Goal: Task Accomplishment & Management: Manage account settings

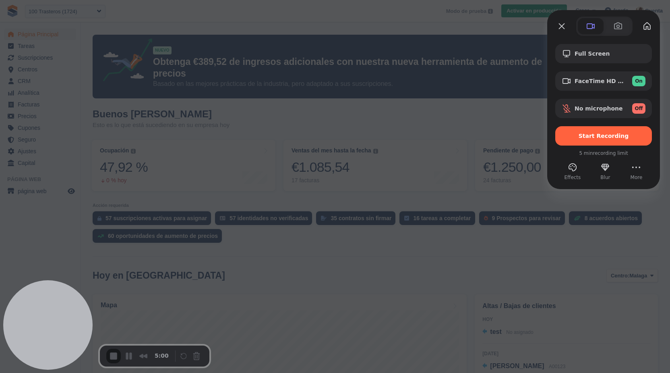
click at [578, 171] on div at bounding box center [572, 167] width 13 height 13
click at [569, 171] on button "Effects" at bounding box center [572, 167] width 13 height 13
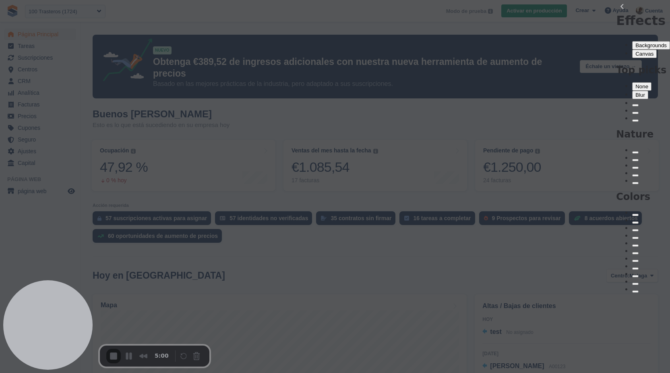
click at [632, 50] on button "Canvas" at bounding box center [644, 54] width 25 height 8
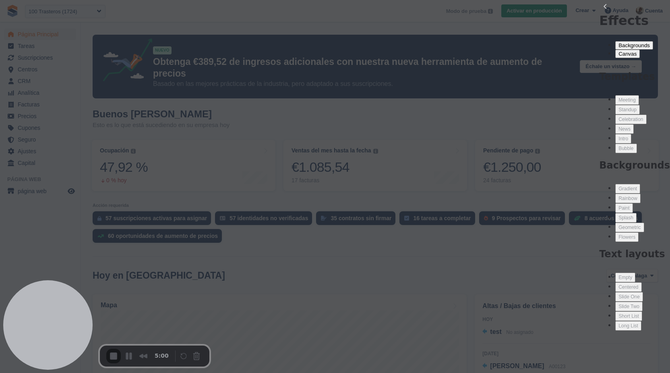
click at [619, 96] on div at bounding box center [627, 96] width 17 height 0
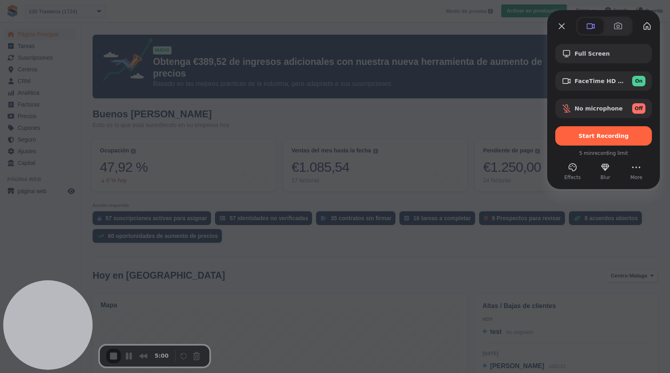
click at [356, 181] on div at bounding box center [335, 186] width 670 height 373
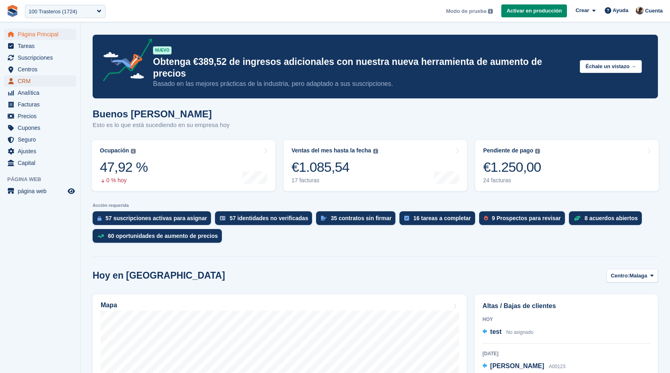
click at [49, 81] on span "CRM" at bounding box center [42, 80] width 48 height 11
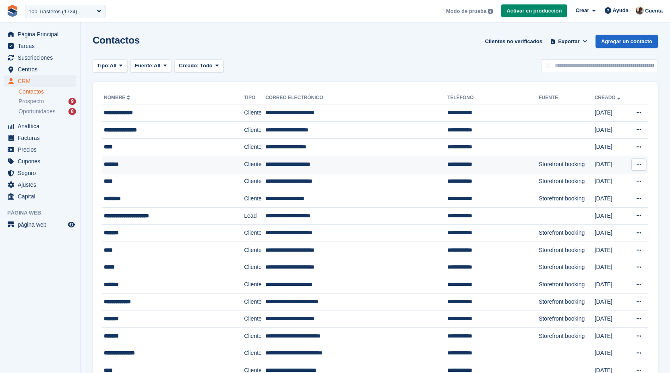
click at [277, 157] on td "**********" at bounding box center [356, 163] width 182 height 17
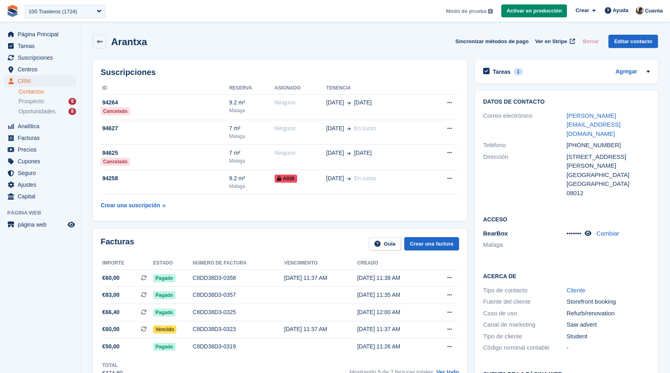
scroll to position [228, 0]
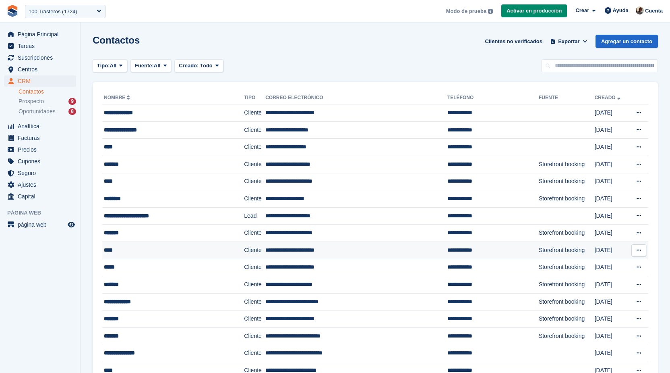
click at [265, 245] on td "**********" at bounding box center [356, 249] width 182 height 17
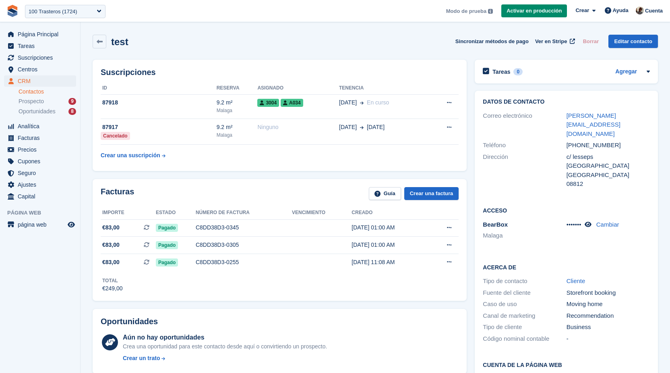
scroll to position [5, 0]
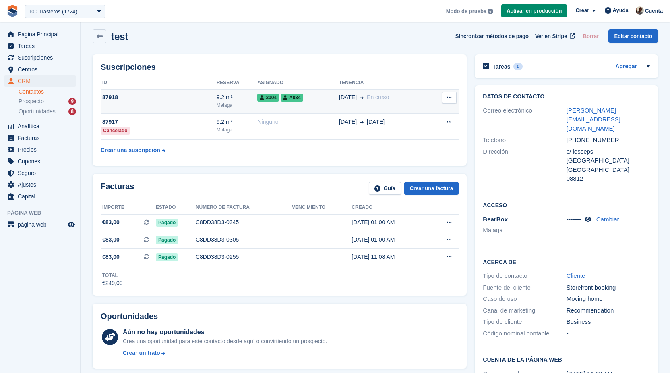
click at [328, 108] on td "3004 A034" at bounding box center [298, 101] width 82 height 25
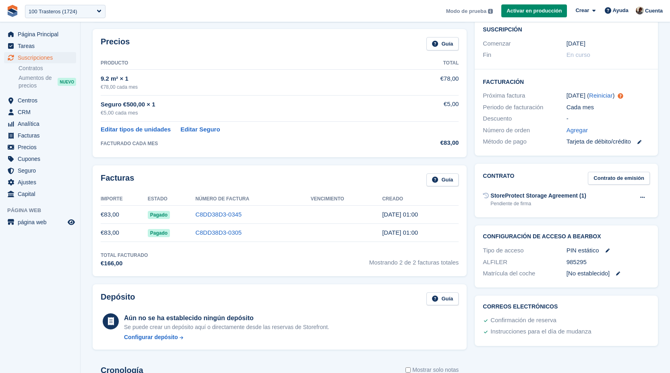
scroll to position [258, 0]
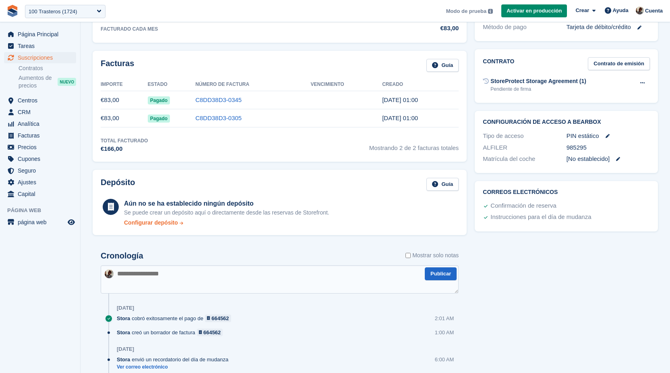
click at [163, 222] on div "Configurar depósito" at bounding box center [151, 222] width 54 height 8
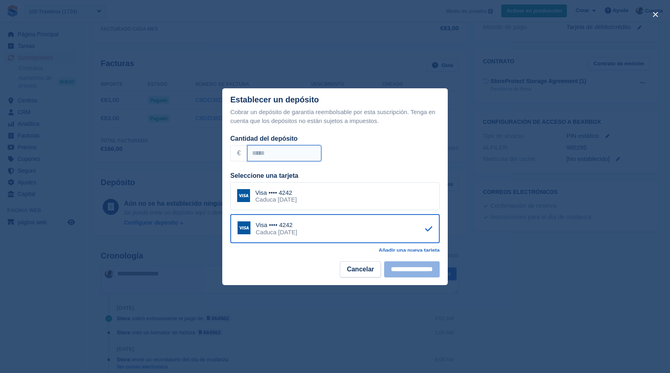
click at [303, 155] on input "Cantidad del depósito" at bounding box center [284, 153] width 74 height 16
type input "**"
click at [297, 197] on div "Caduca September 2025" at bounding box center [275, 199] width 41 height 7
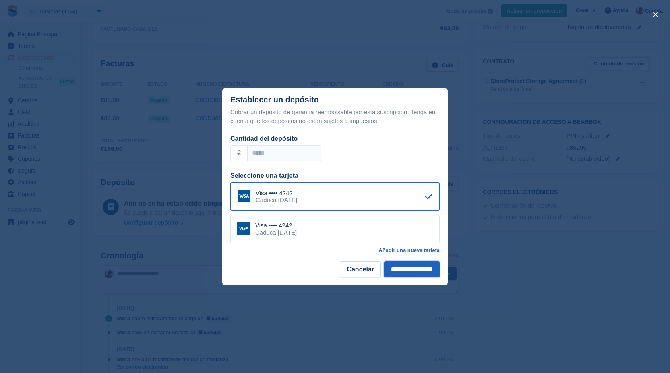
click at [407, 271] on input "**********" at bounding box center [412, 269] width 56 height 16
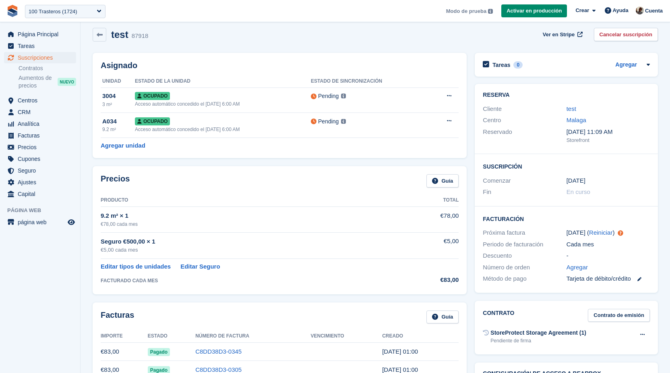
scroll to position [0, 0]
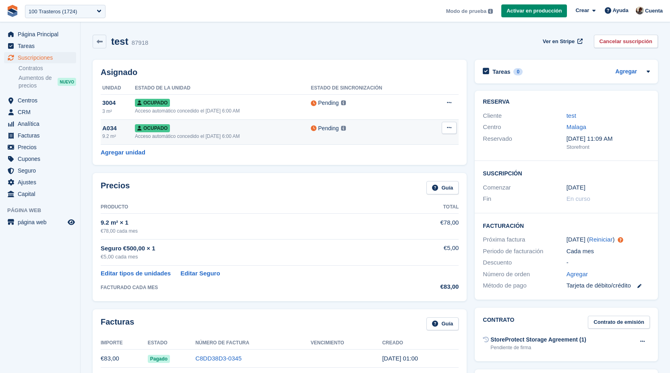
click at [449, 131] on button at bounding box center [449, 128] width 15 height 12
click at [427, 158] on p "Desasignar" at bounding box center [418, 160] width 70 height 10
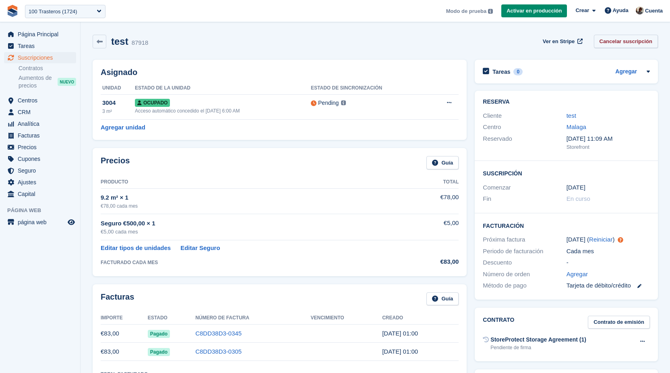
click at [624, 35] on link "Cancelar suscripción" at bounding box center [626, 41] width 64 height 13
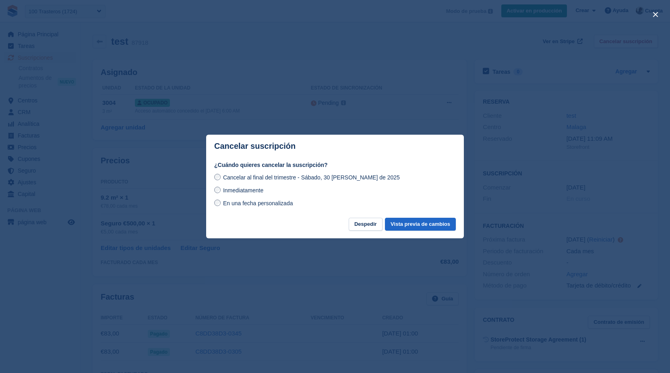
click at [259, 188] on span "Inmediatamente" at bounding box center [243, 190] width 40 height 6
click at [412, 214] on div "¿Cuándo quieres cancelar la suscripción? Cancelar al final del trimestre - Sába…" at bounding box center [335, 189] width 258 height 57
click at [412, 216] on div "¿Cuándo quieres cancelar la suscripción? Cancelar al final del trimestre - Sába…" at bounding box center [335, 189] width 258 height 57
click at [412, 220] on button "Vista previa de cambios" at bounding box center [420, 224] width 71 height 13
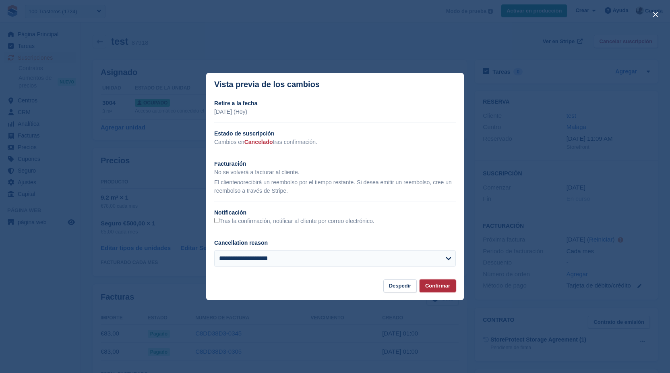
click at [442, 282] on button "Confirmar" at bounding box center [438, 285] width 36 height 13
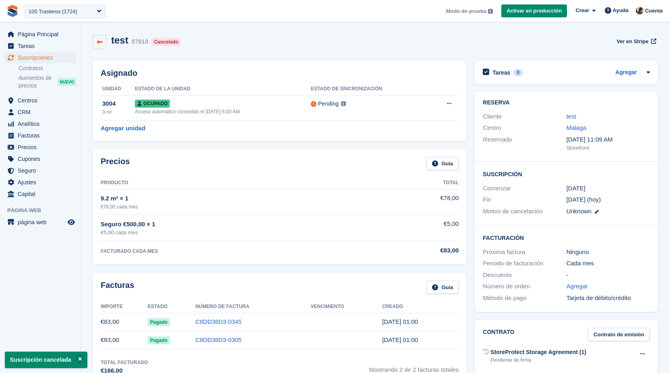
click at [98, 37] on link at bounding box center [100, 42] width 14 height 14
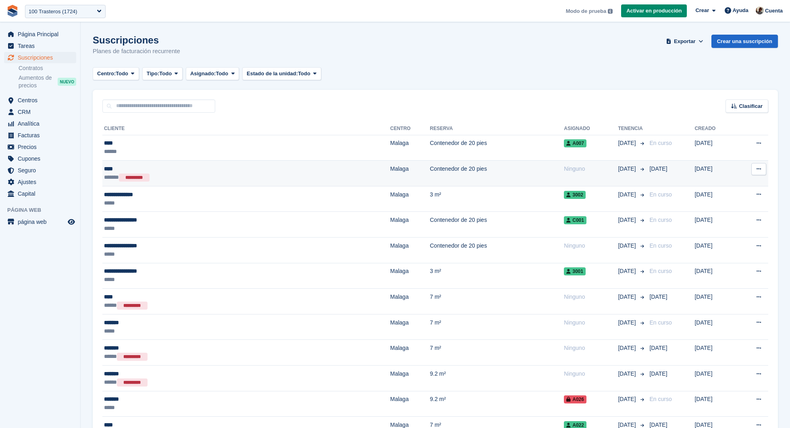
click at [436, 172] on td "Contenedor de 20 pies" at bounding box center [496, 174] width 134 height 26
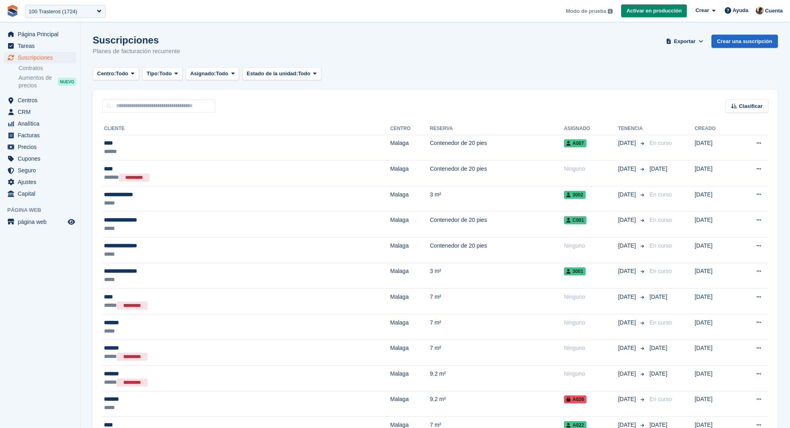
click at [447, 209] on td "3 m²" at bounding box center [496, 199] width 134 height 26
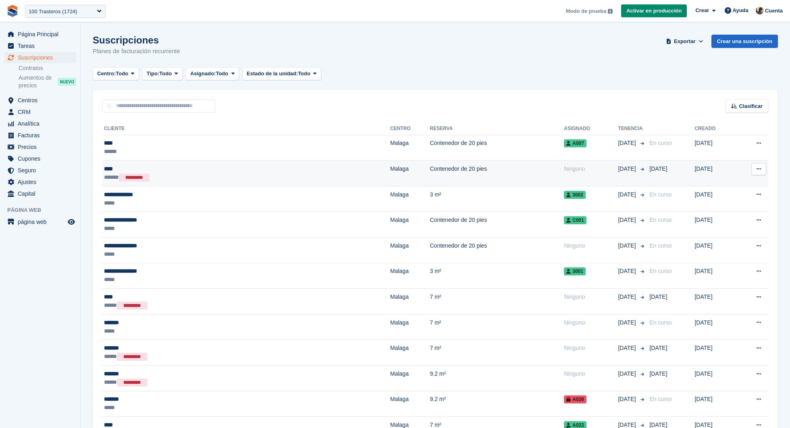
click at [429, 175] on td "Contenedor de 20 pies" at bounding box center [496, 174] width 134 height 26
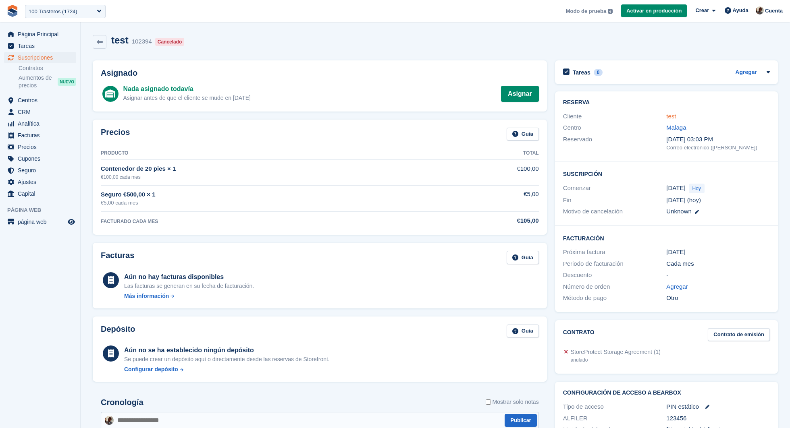
click at [672, 114] on link "test" at bounding box center [671, 116] width 10 height 7
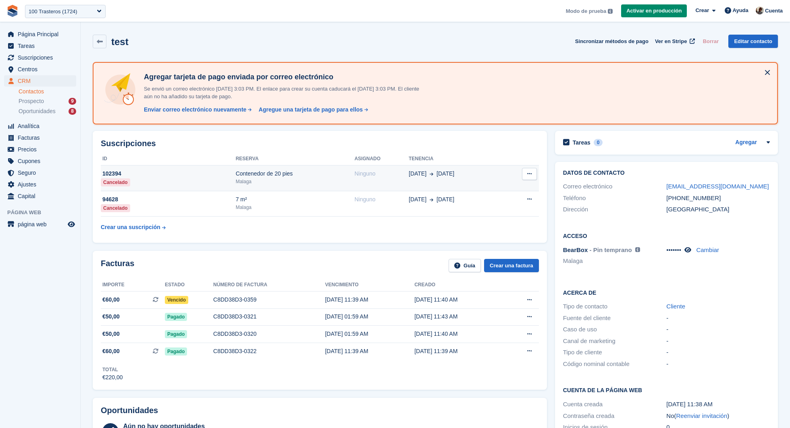
click at [326, 176] on div "Contenedor de 20 pies" at bounding box center [295, 174] width 119 height 8
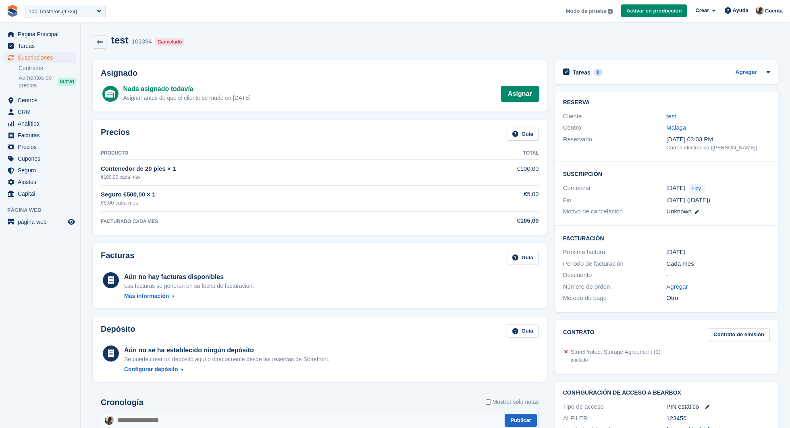
scroll to position [150, 0]
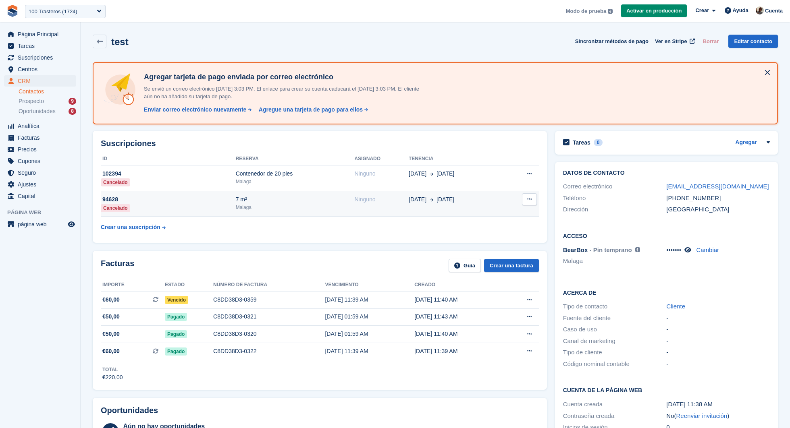
click at [316, 205] on div "Malaga" at bounding box center [295, 207] width 119 height 7
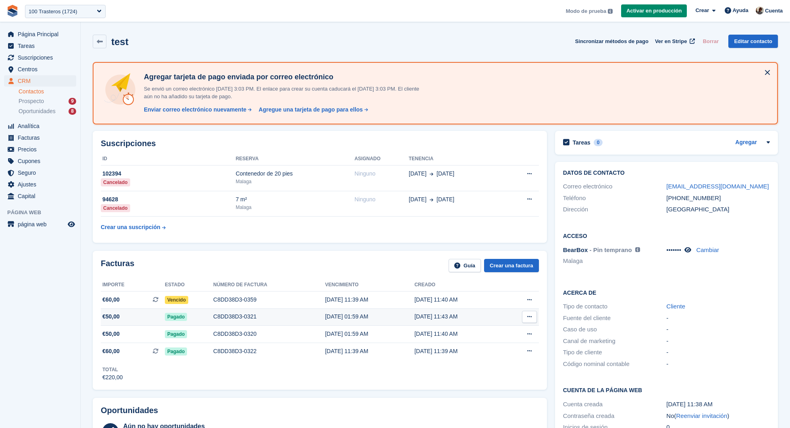
click at [349, 321] on td "[DATE] 01:59 AM" at bounding box center [369, 317] width 89 height 17
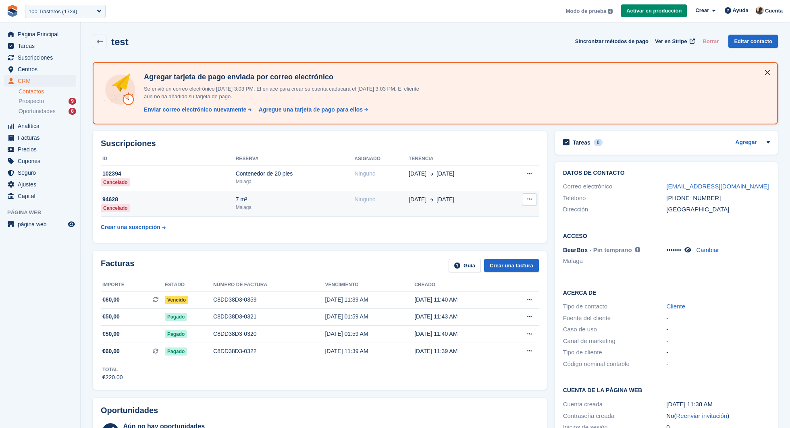
click at [323, 210] on div "Malaga" at bounding box center [295, 207] width 119 height 7
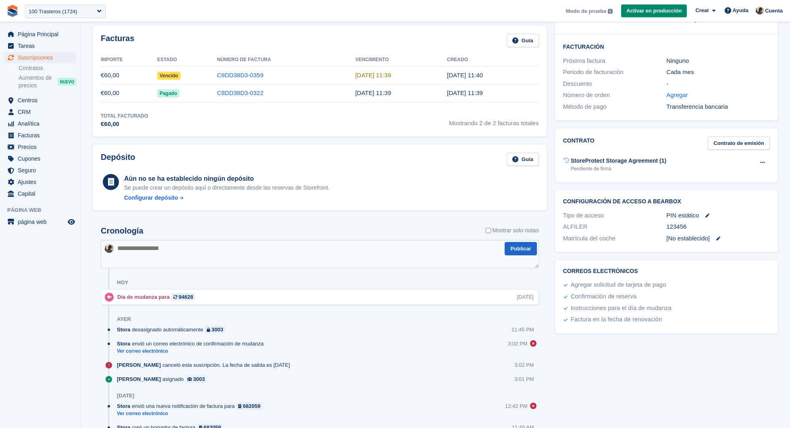
scroll to position [192, 0]
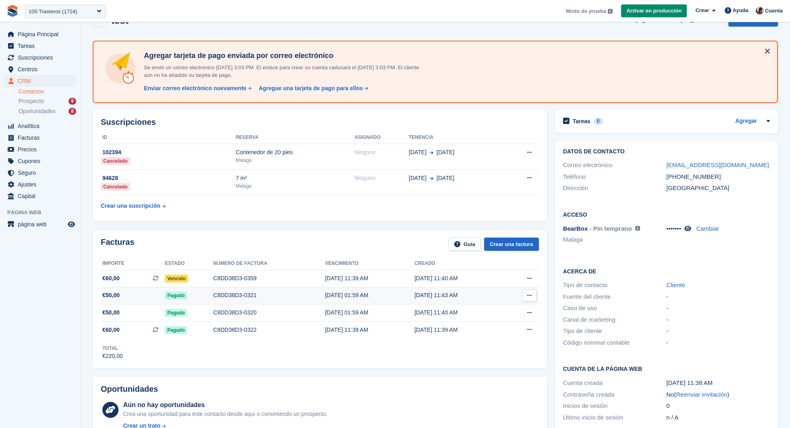
scroll to position [23, 0]
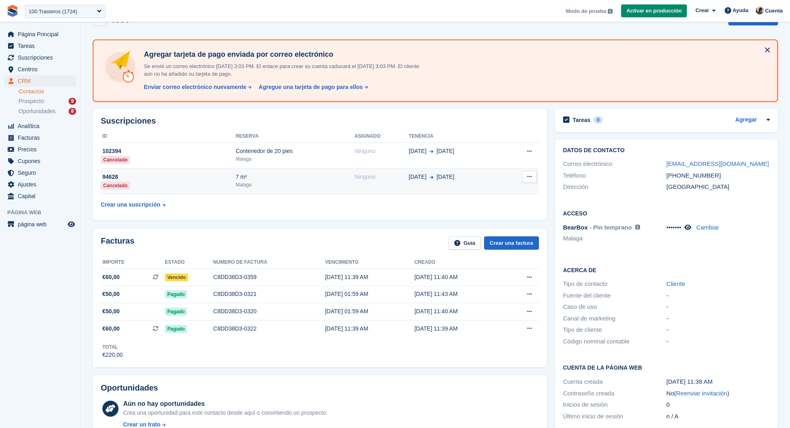
click at [315, 187] on div "Malaga" at bounding box center [295, 184] width 119 height 7
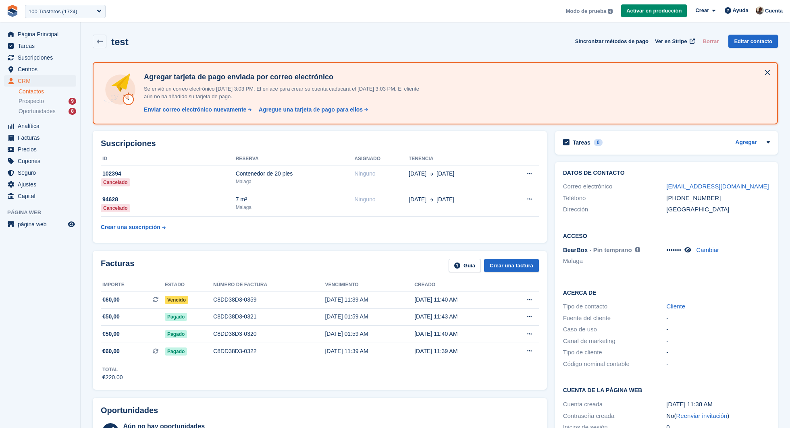
scroll to position [23, 0]
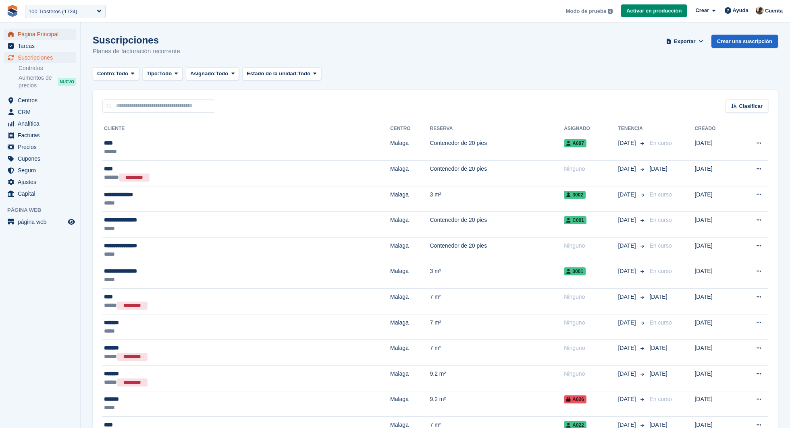
click at [39, 36] on span "Página Principal" at bounding box center [42, 34] width 48 height 11
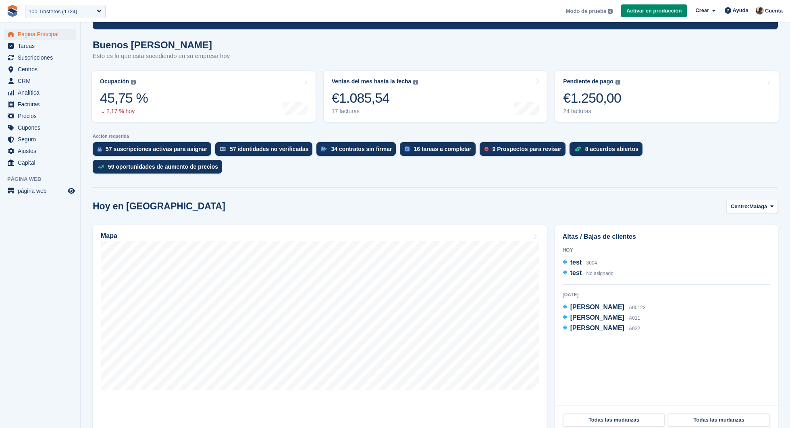
scroll to position [58, 0]
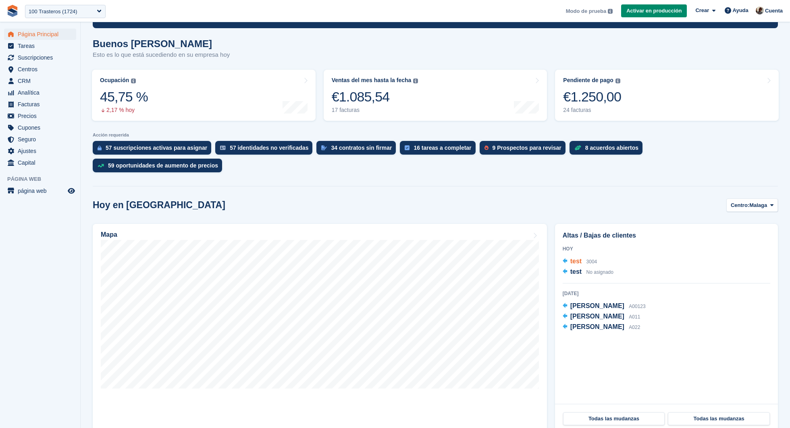
click at [595, 260] on span "3004" at bounding box center [591, 262] width 11 height 6
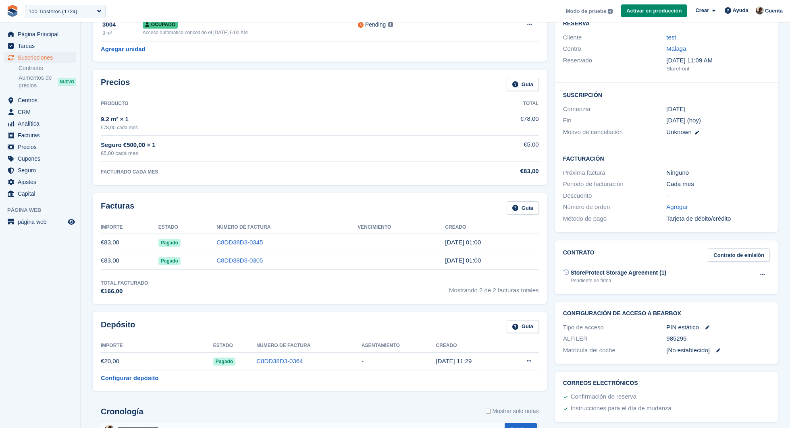
scroll to position [92, 0]
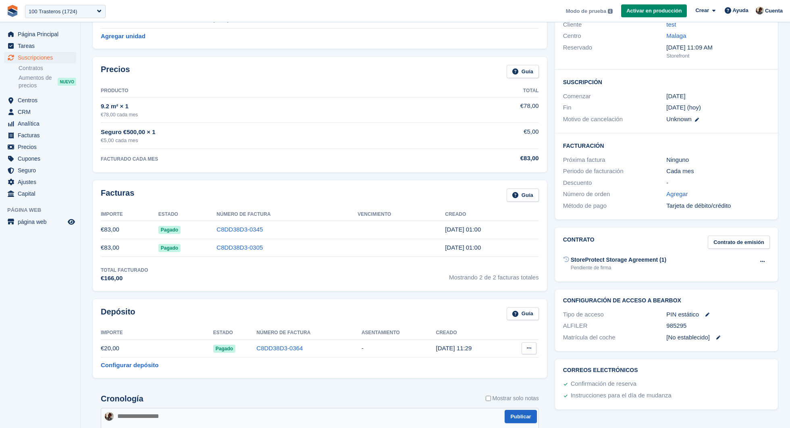
click at [525, 348] on button at bounding box center [528, 348] width 15 height 12
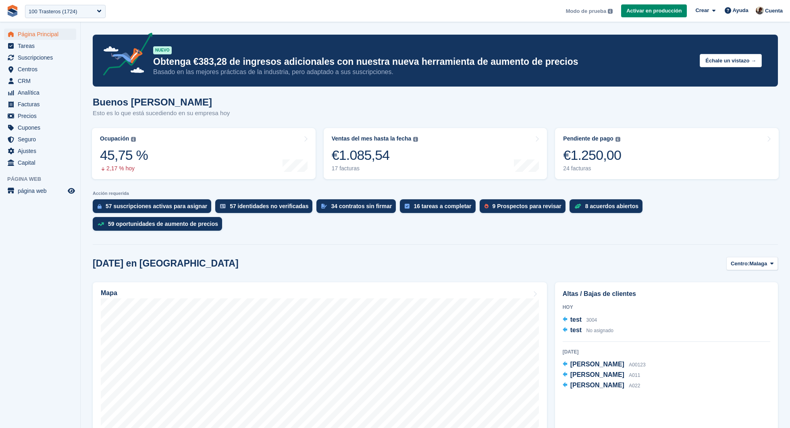
scroll to position [58, 0]
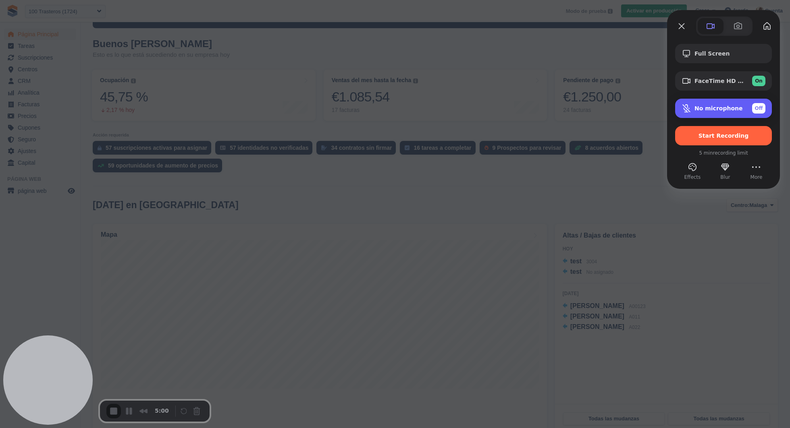
click at [709, 109] on span "No microphone" at bounding box center [718, 108] width 48 height 6
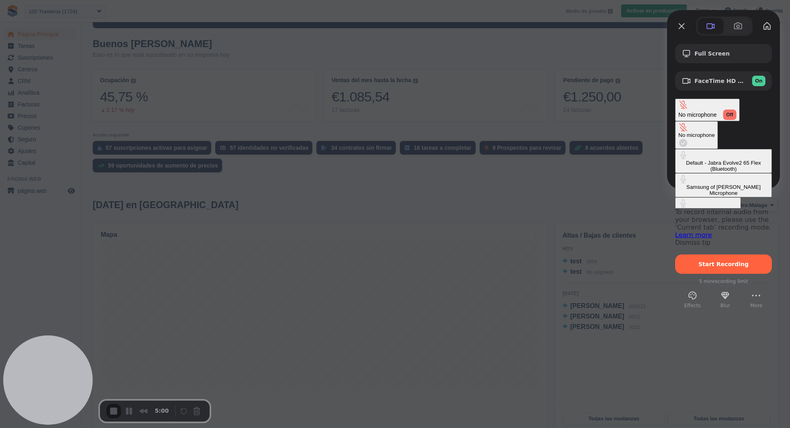
click at [675, 149] on \(Bluetooth\) "Default - Jabra Evolve2 65 Flex (Bluetooth)" at bounding box center [723, 161] width 97 height 24
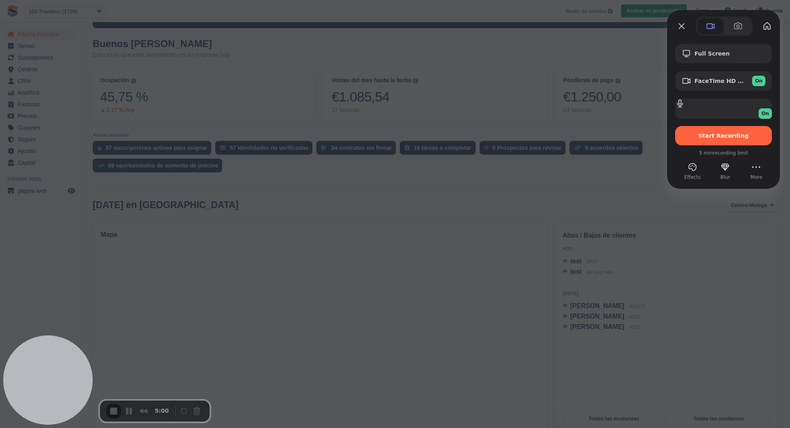
click at [693, 174] on span "Effects" at bounding box center [692, 177] width 17 height 7
click at [692, 171] on button "Effects" at bounding box center [692, 167] width 13 height 13
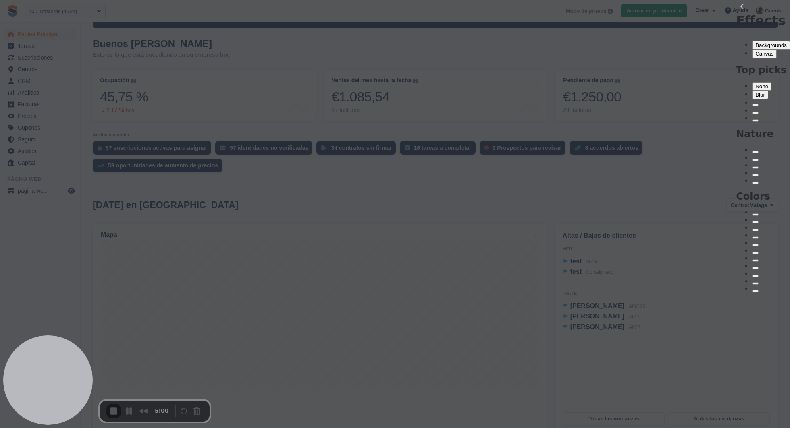
scroll to position [15, 0]
click at [755, 291] on div "Gray" at bounding box center [755, 291] width 0 height 0
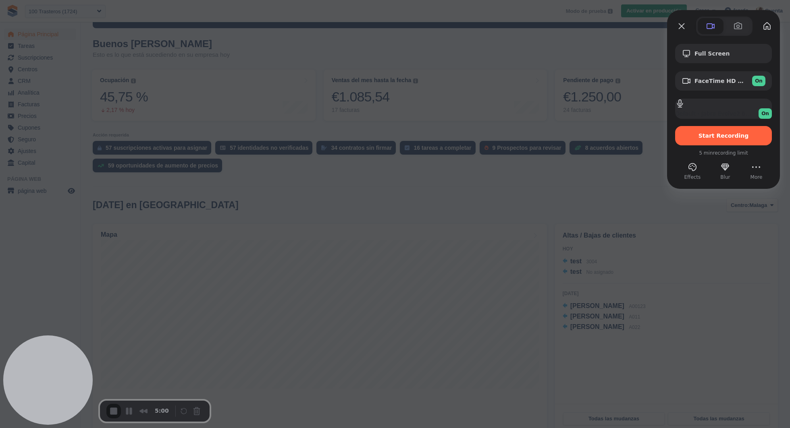
click at [578, 189] on div at bounding box center [395, 214] width 790 height 428
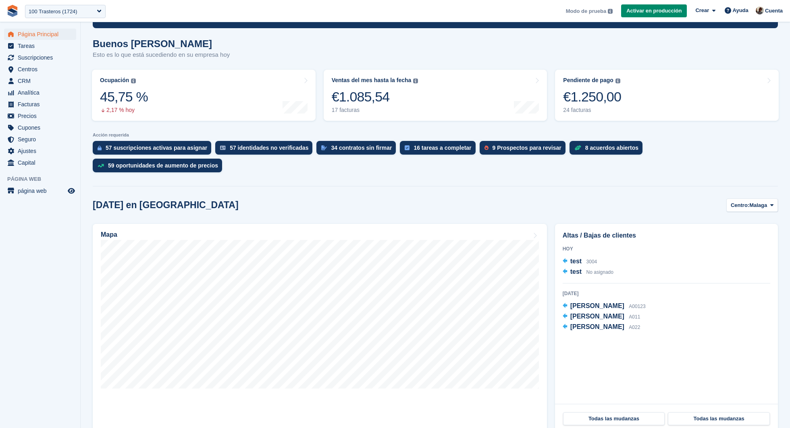
click at [628, 214] on div "Hoy en Malaga Centro: Malaga Malaga Valencia Madrid Mapa Altas / Bajas de clien…" at bounding box center [435, 422] width 685 height 447
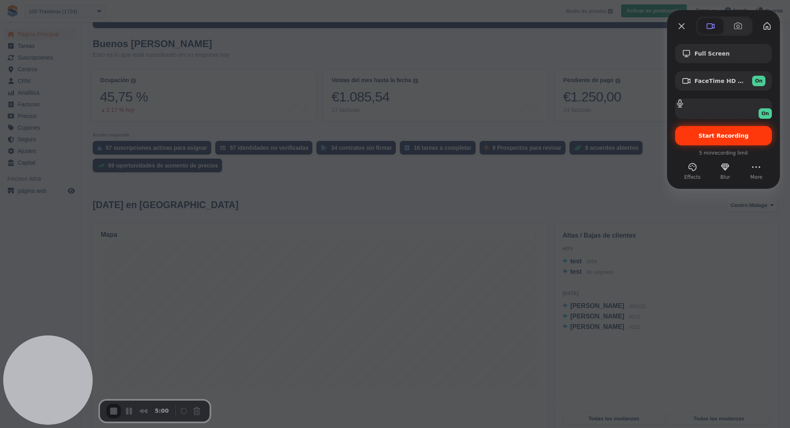
click at [709, 143] on div "Start Recording" at bounding box center [723, 135] width 97 height 19
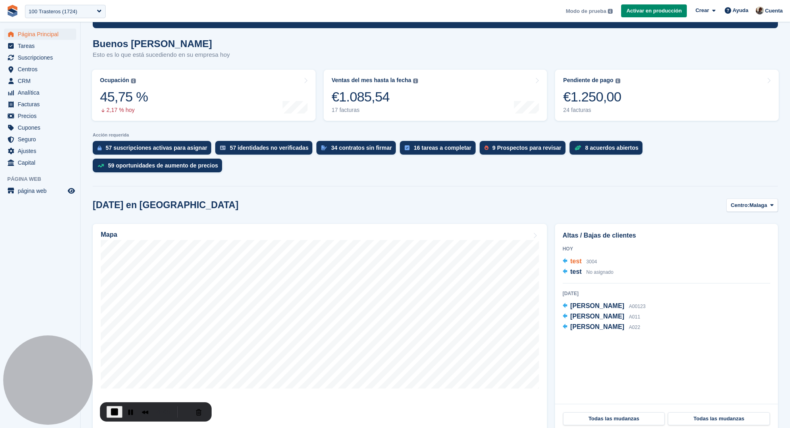
click at [577, 263] on span "test" at bounding box center [575, 261] width 11 height 7
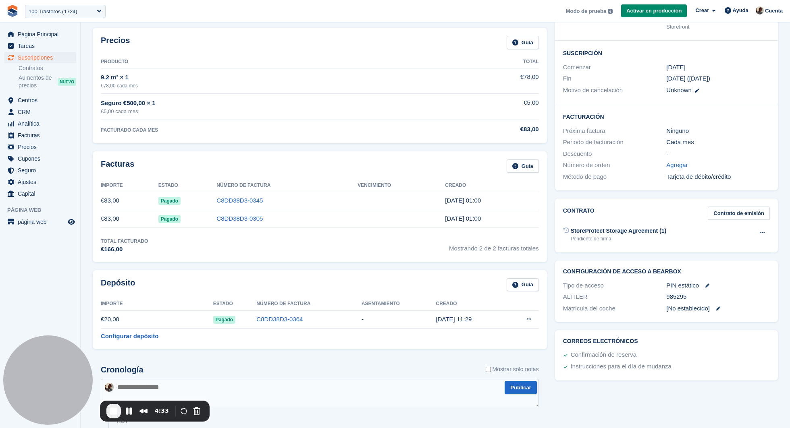
scroll to position [131, 0]
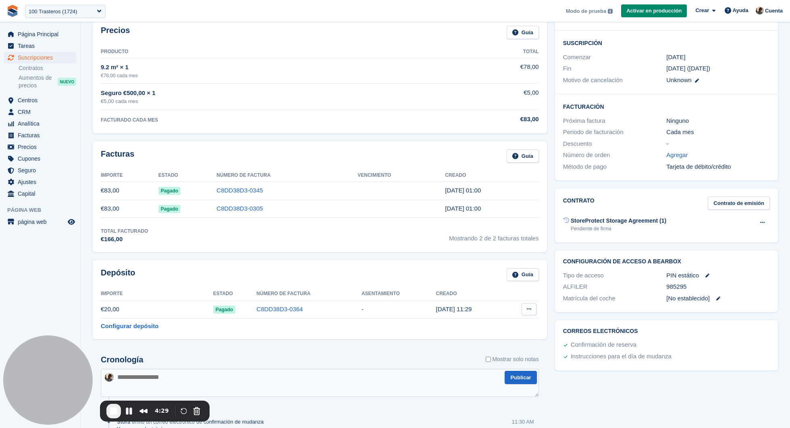
click at [528, 309] on icon at bounding box center [529, 309] width 4 height 5
click at [507, 323] on p "Liquidar depósito" at bounding box center [497, 325] width 70 height 10
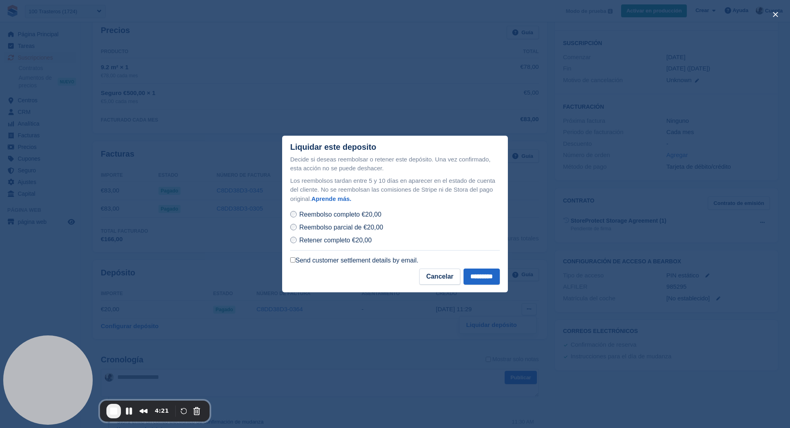
click at [349, 228] on span "Reembolso parcial de €20,00" at bounding box center [341, 227] width 84 height 7
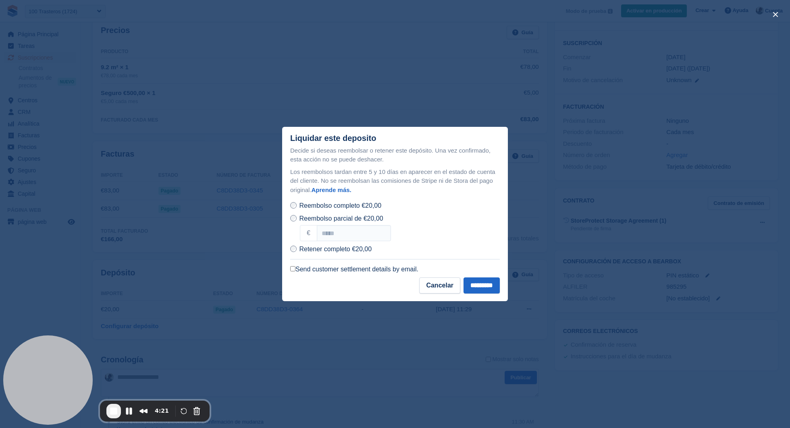
click at [348, 242] on div "Reembolso completo €20,00 Reembolso parcial de €20,00 € Retener completo €20,00" at bounding box center [394, 227] width 209 height 53
click at [356, 234] on input "number" at bounding box center [354, 233] width 74 height 16
click at [334, 249] on span "Retener completo €20,00" at bounding box center [335, 249] width 73 height 7
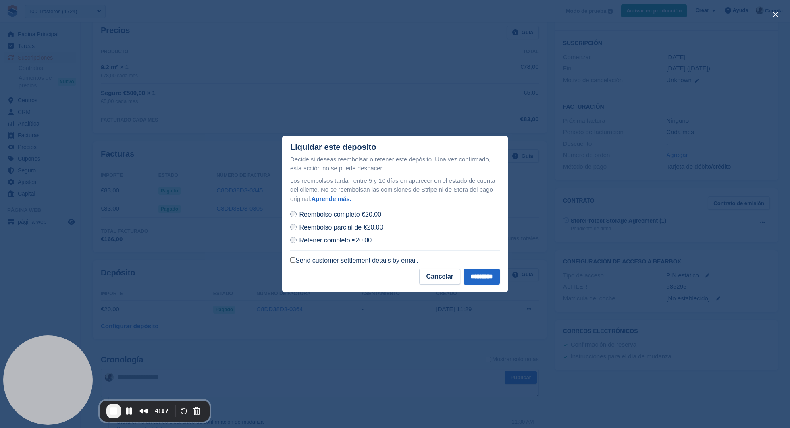
click at [339, 216] on span "Reembolso completo €20,00" at bounding box center [340, 214] width 82 height 7
click at [335, 261] on label "Send customer settlement details by email." at bounding box center [354, 261] width 128 height 8
click at [477, 274] on input "*********" at bounding box center [481, 277] width 36 height 16
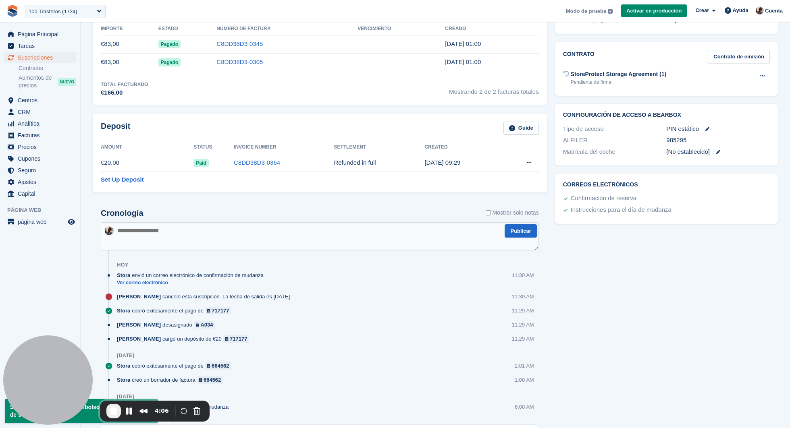
scroll to position [284, 0]
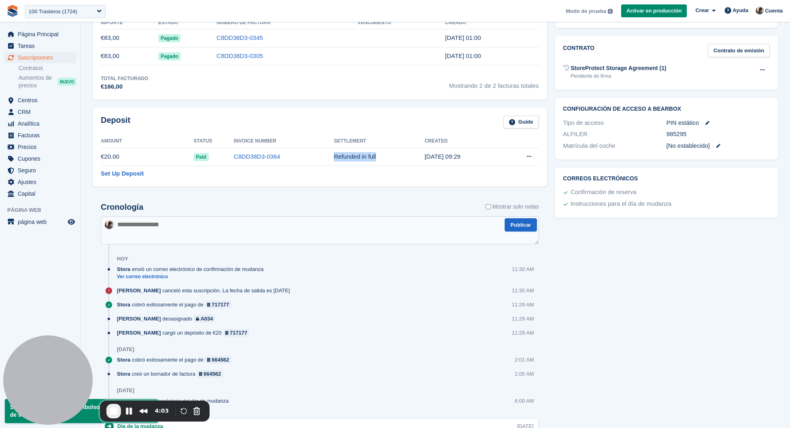
drag, startPoint x: 324, startPoint y: 153, endPoint x: 396, endPoint y: 159, distance: 71.9
click at [396, 159] on tr "€20.00 Paid C8DD38D3-0364 Refunded in full 20 Aug, 09:29 Settle deposit This de…" at bounding box center [320, 157] width 438 height 18
click at [164, 274] on link "Ver correo electrónico" at bounding box center [192, 277] width 151 height 7
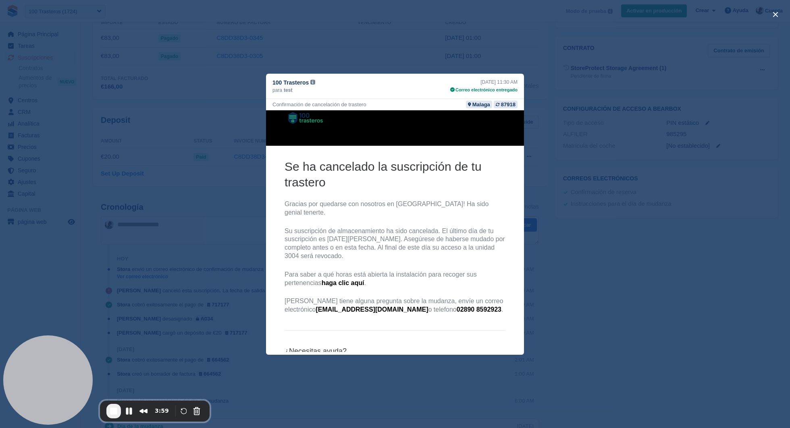
scroll to position [21, 0]
click at [591, 255] on div "close" at bounding box center [395, 214] width 790 height 428
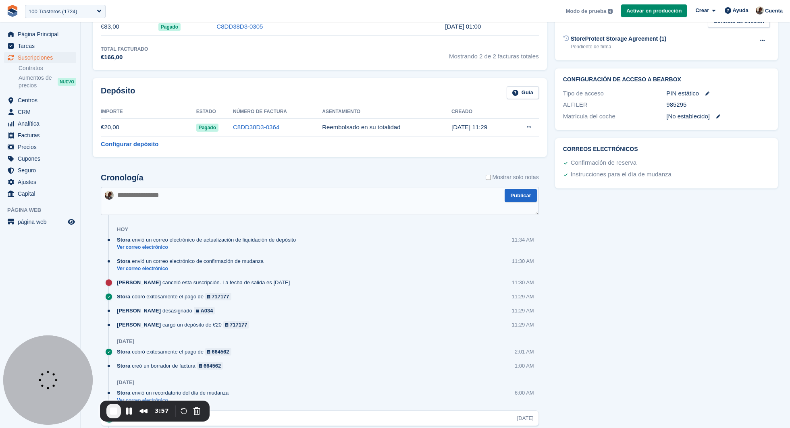
scroll to position [414, 0]
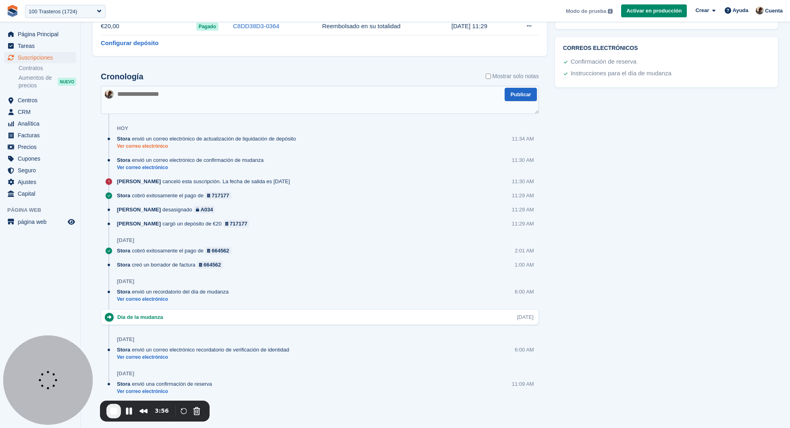
click at [147, 143] on link "Ver correo electrónico" at bounding box center [208, 146] width 183 height 7
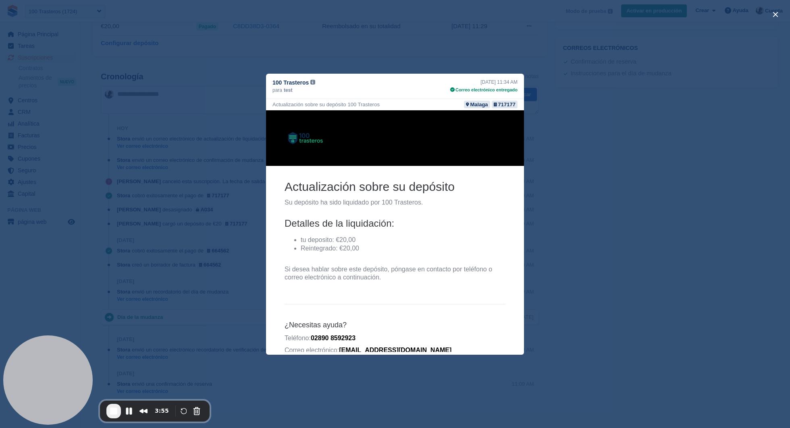
scroll to position [9, 0]
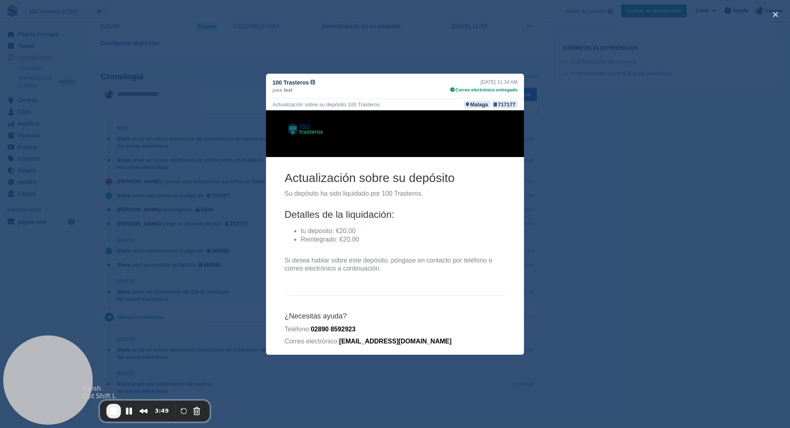
click at [113, 415] on span "End Recording" at bounding box center [114, 411] width 10 height 10
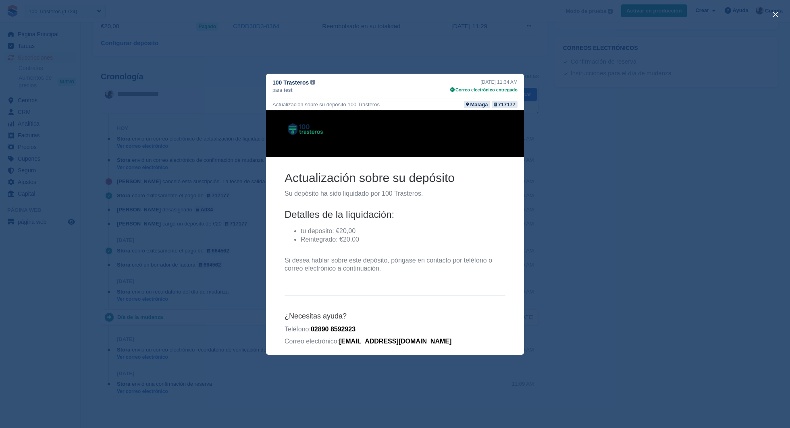
click at [595, 89] on div "close" at bounding box center [395, 214] width 790 height 428
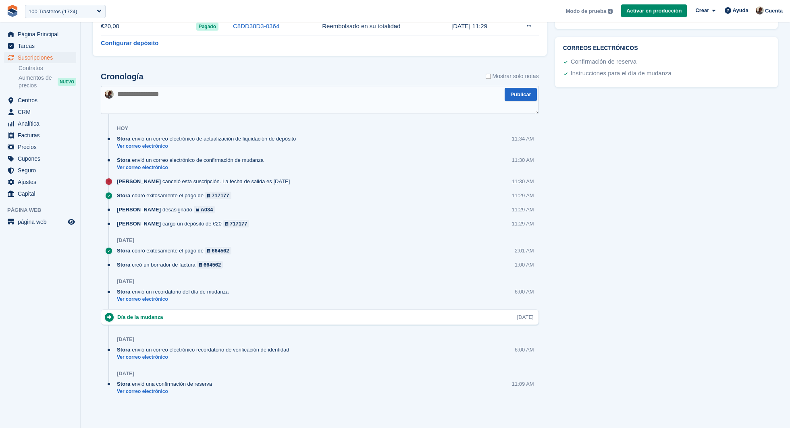
scroll to position [0, 0]
click at [47, 160] on span "Cupones" at bounding box center [42, 158] width 48 height 11
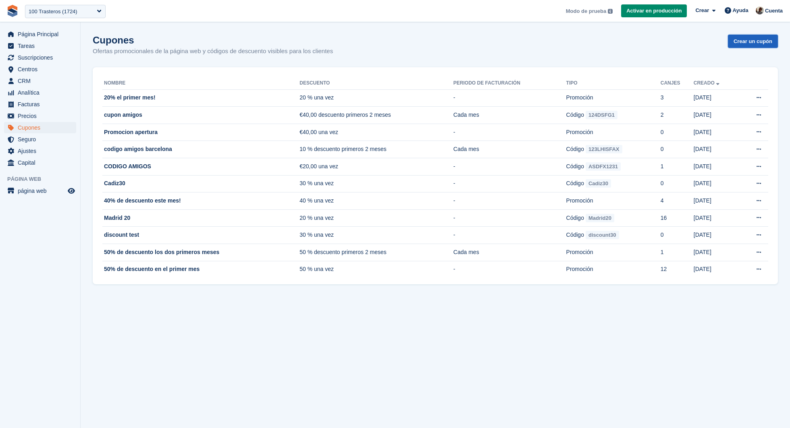
click at [740, 43] on link "Crear un cupón" at bounding box center [753, 41] width 50 height 13
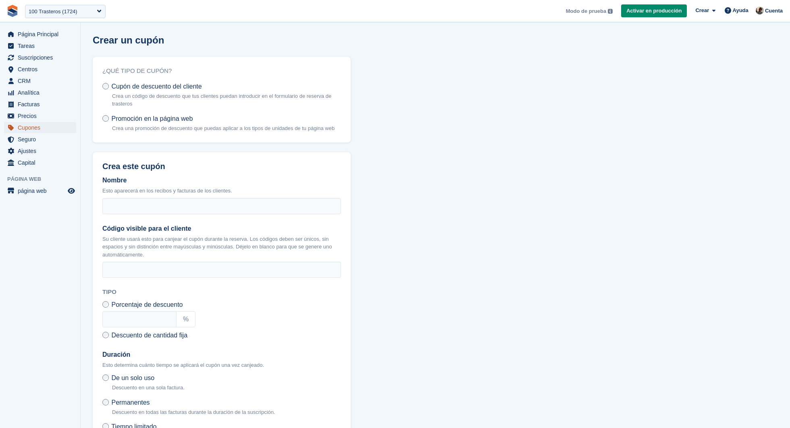
click at [52, 129] on span "Cupones" at bounding box center [42, 127] width 48 height 11
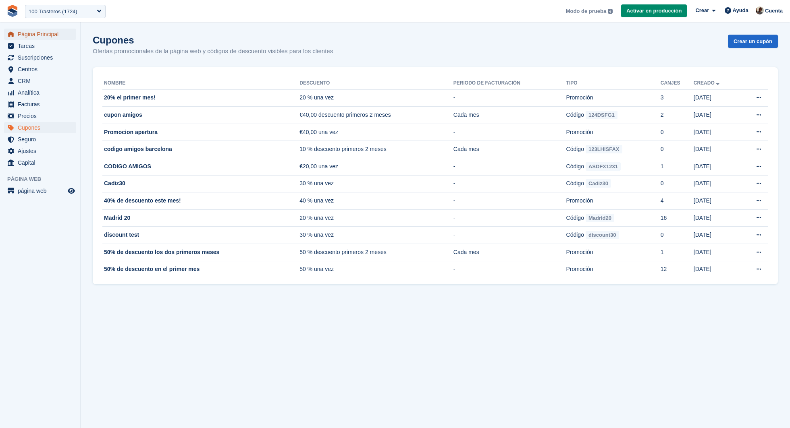
click at [56, 39] on span "Página Principal" at bounding box center [42, 34] width 48 height 11
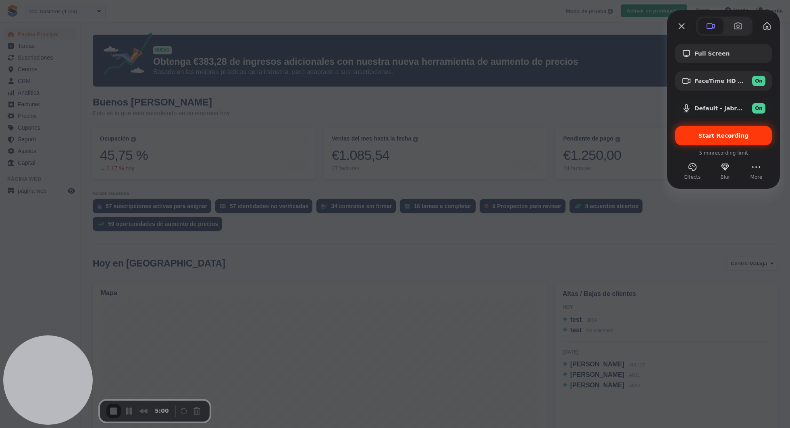
click at [713, 135] on span "Start Recording" at bounding box center [723, 136] width 50 height 6
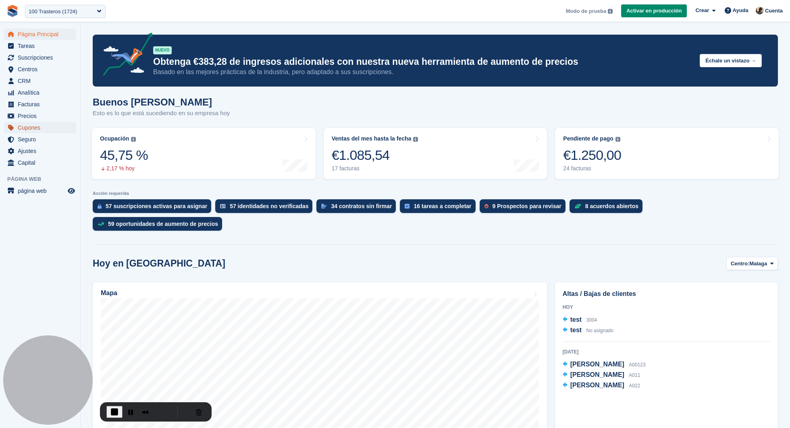
click at [48, 125] on span "Cupones" at bounding box center [42, 127] width 48 height 11
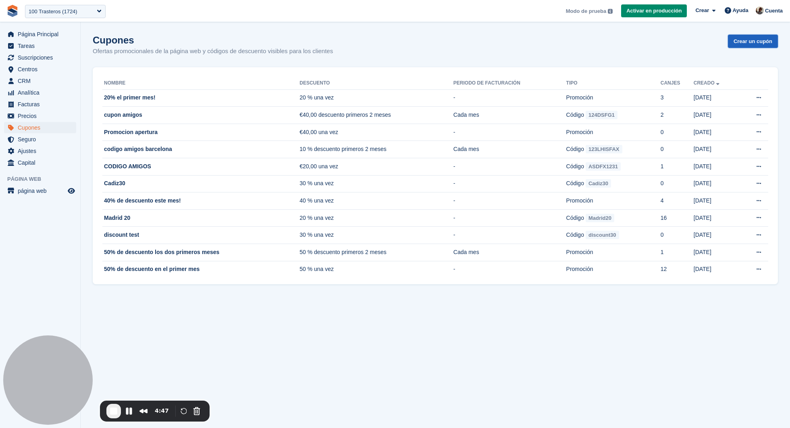
click at [759, 42] on link "Crear un cupón" at bounding box center [753, 41] width 50 height 13
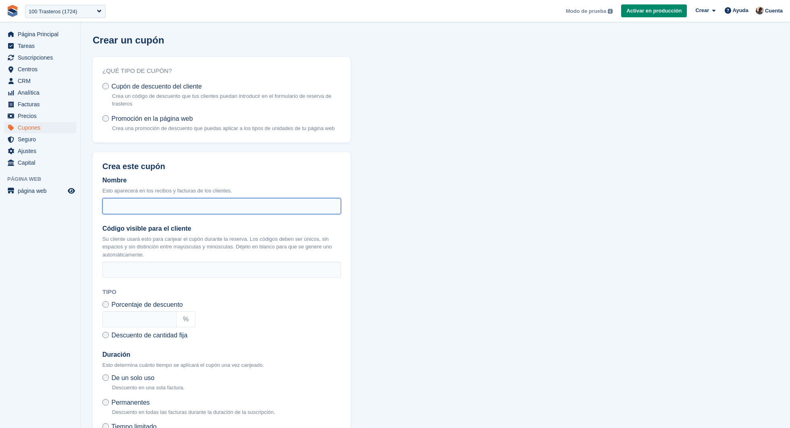
click at [136, 207] on input "Nombre" at bounding box center [221, 206] width 238 height 16
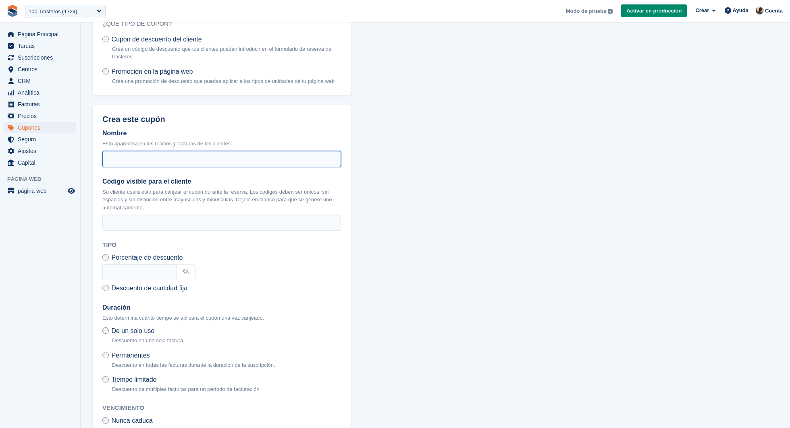
scroll to position [86, 0]
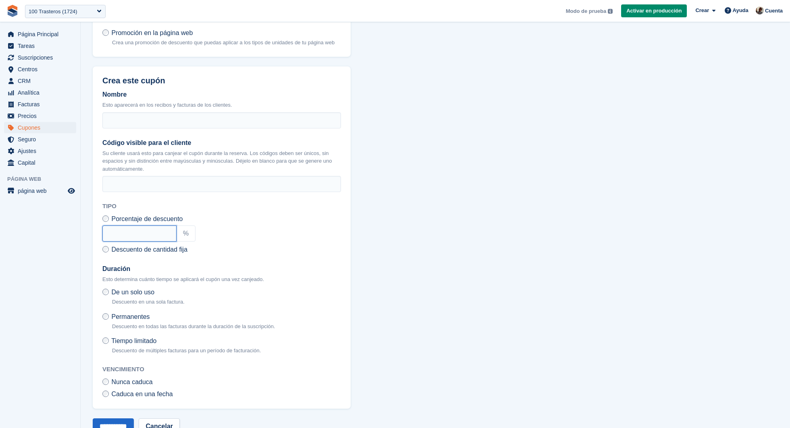
click at [150, 242] on input "text" at bounding box center [139, 234] width 74 height 16
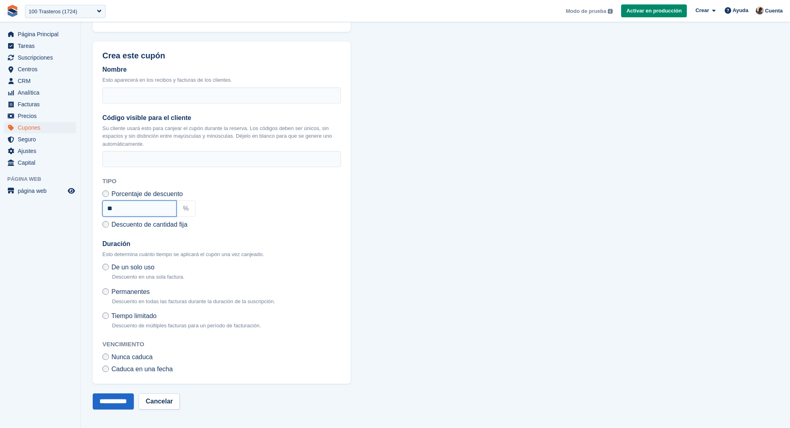
type input "**"
click at [151, 227] on span "Descuento de cantidad fija" at bounding box center [149, 224] width 76 height 7
click at [148, 226] on input "text" at bounding box center [156, 222] width 74 height 16
type input "**"
click at [274, 218] on div "€ **" at bounding box center [221, 222] width 238 height 16
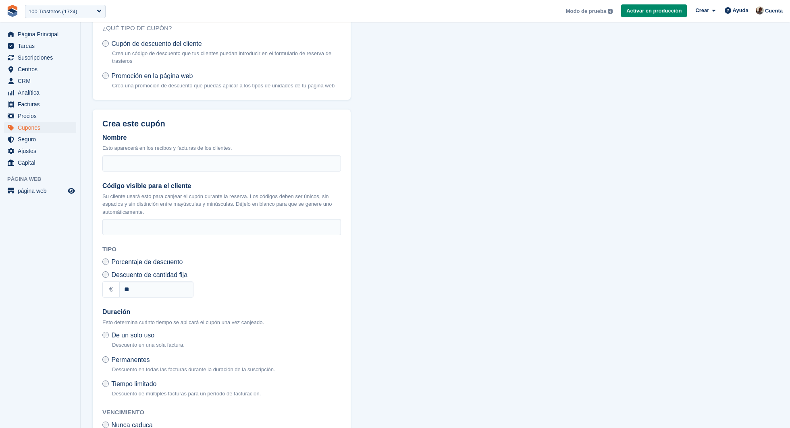
scroll to position [0, 0]
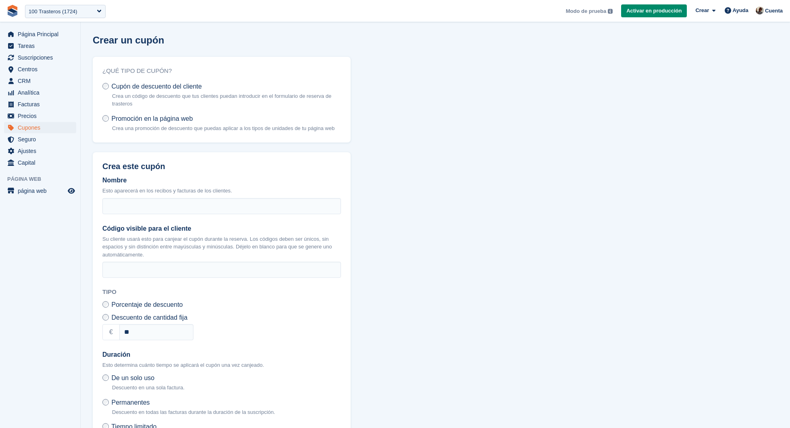
click at [180, 126] on p "Crea una promoción de descuento que puedas aplicar a los tipos de unidades de t…" at bounding box center [223, 128] width 222 height 8
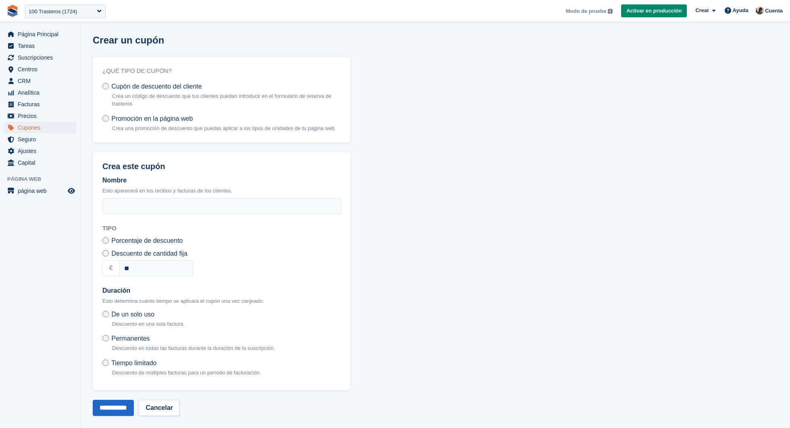
click at [182, 222] on div "Crea este cupón Nombre Esto aparecerá en los recibos y facturas de los clientes…" at bounding box center [222, 271] width 258 height 238
click at [196, 214] on input "Nombre" at bounding box center [221, 206] width 238 height 16
type input "**********"
click at [170, 244] on span "Porcentaje de descuento" at bounding box center [146, 240] width 71 height 7
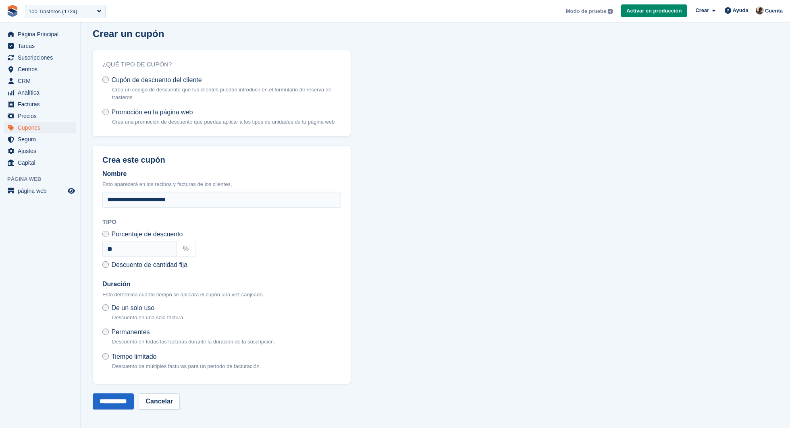
click at [148, 358] on span "Tiempo limitado" at bounding box center [133, 356] width 45 height 7
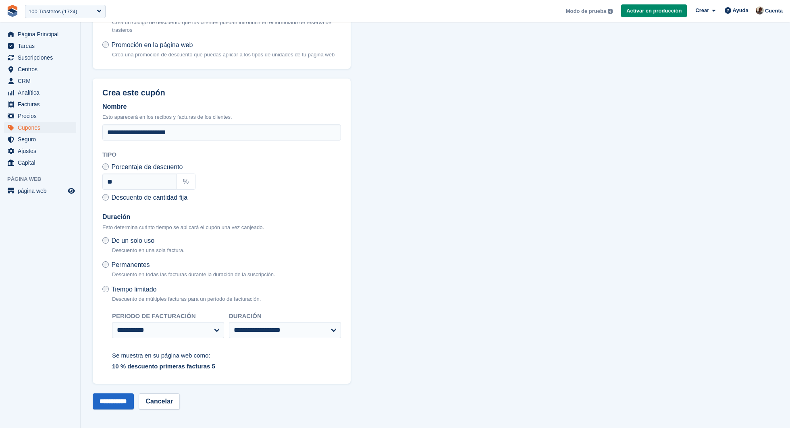
scroll to position [79, 0]
click at [159, 243] on label "De un solo uso Descuento en una sola factura." at bounding box center [143, 246] width 82 height 21
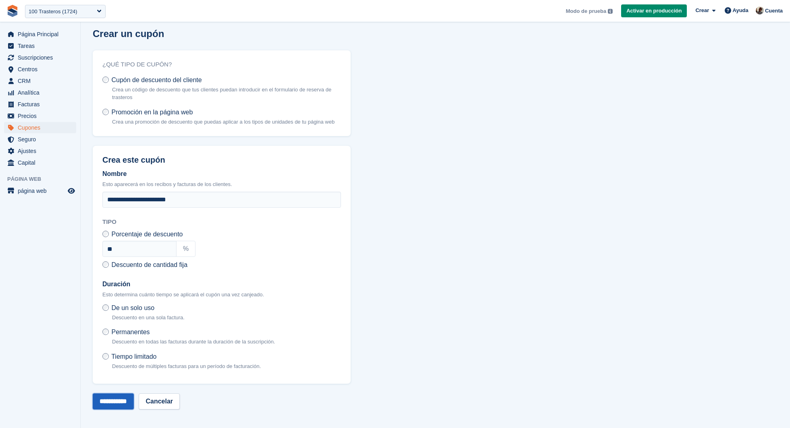
click at [121, 403] on input "**********" at bounding box center [113, 402] width 41 height 16
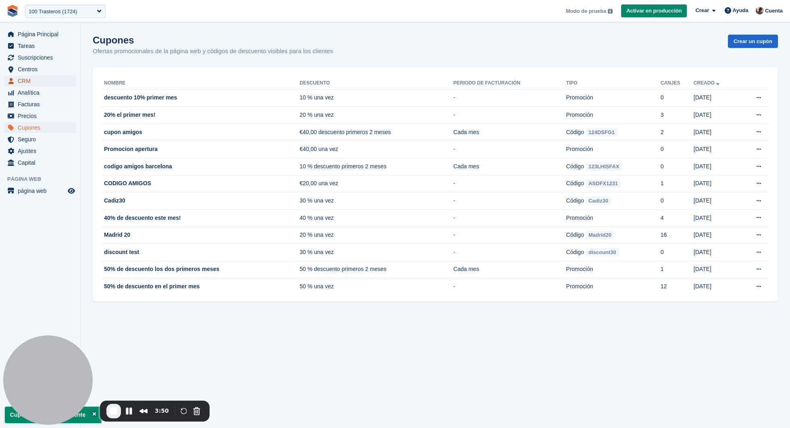
click at [51, 83] on span "CRM" at bounding box center [42, 80] width 48 height 11
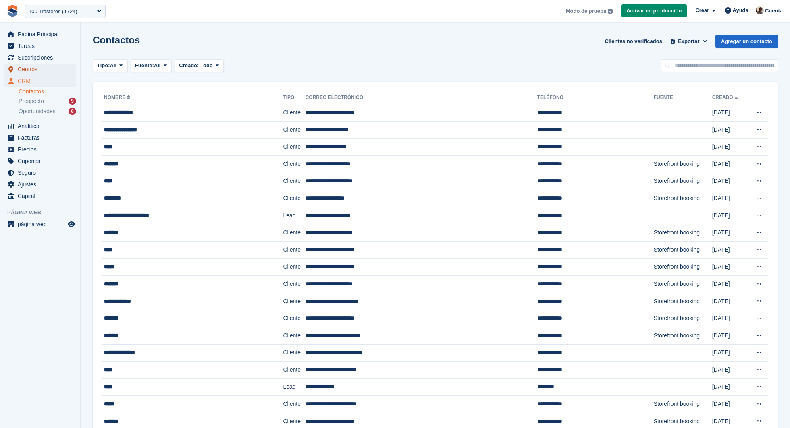
click at [56, 67] on span "Centros" at bounding box center [42, 69] width 48 height 11
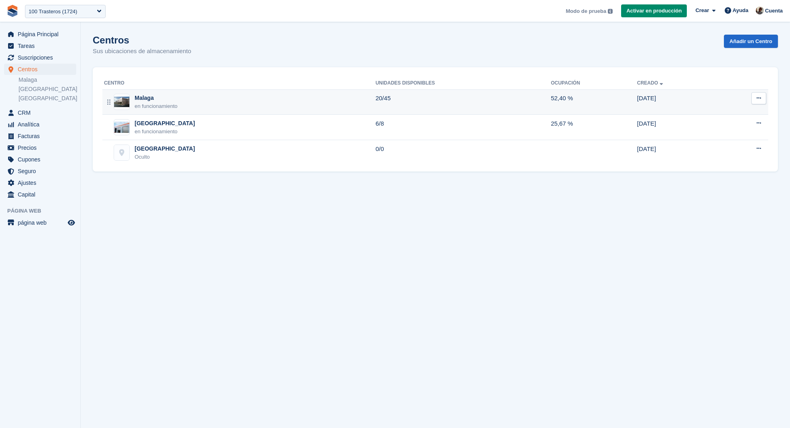
click at [218, 100] on div "Malaga en funcionamiento" at bounding box center [240, 102] width 272 height 17
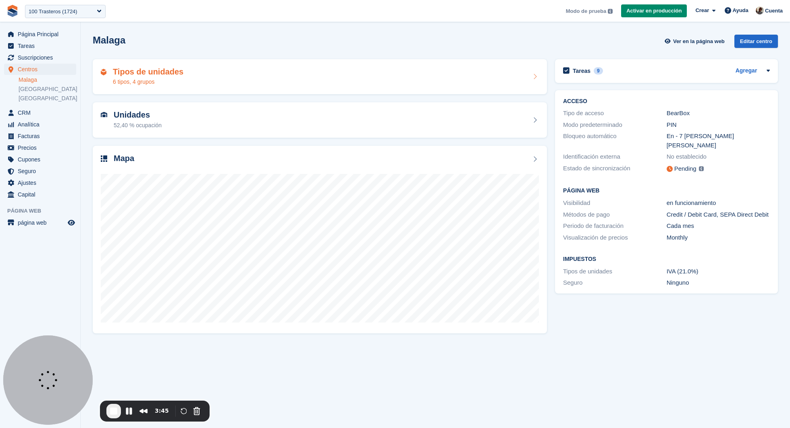
click at [245, 81] on div "Tipos de unidades 6 tipos, 4 grupos" at bounding box center [320, 76] width 438 height 19
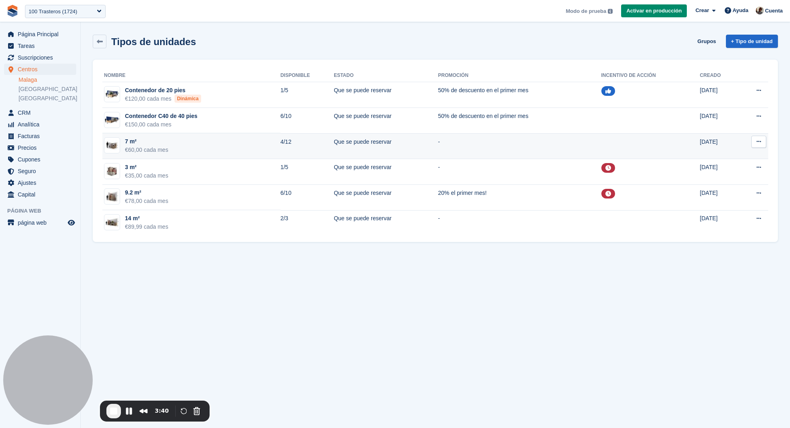
click at [656, 145] on td at bounding box center [650, 146] width 99 height 26
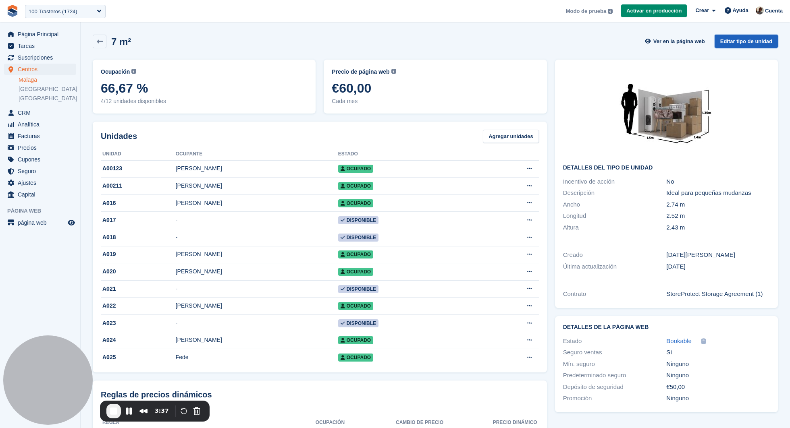
click at [754, 47] on link "Editar tipo de unidad" at bounding box center [745, 41] width 63 height 13
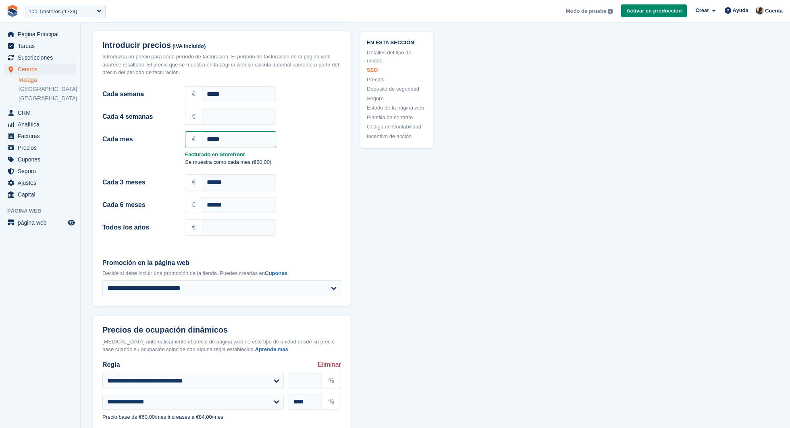
scroll to position [826, 0]
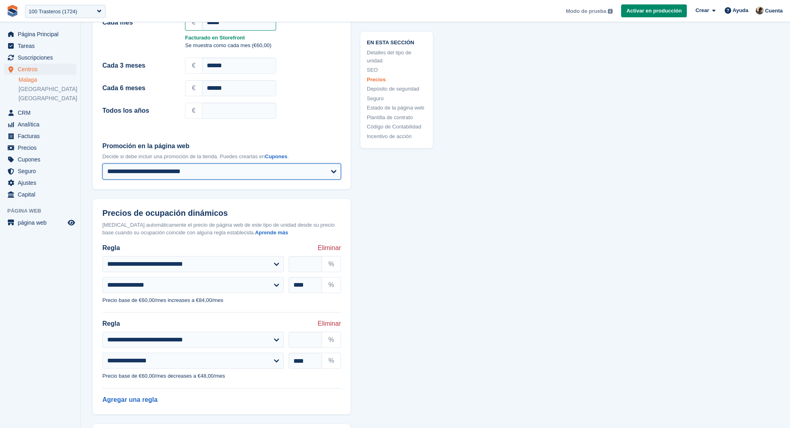
click at [215, 164] on select "**********" at bounding box center [221, 172] width 238 height 16
select select "****"
click at [102, 164] on select "**********" at bounding box center [221, 172] width 238 height 16
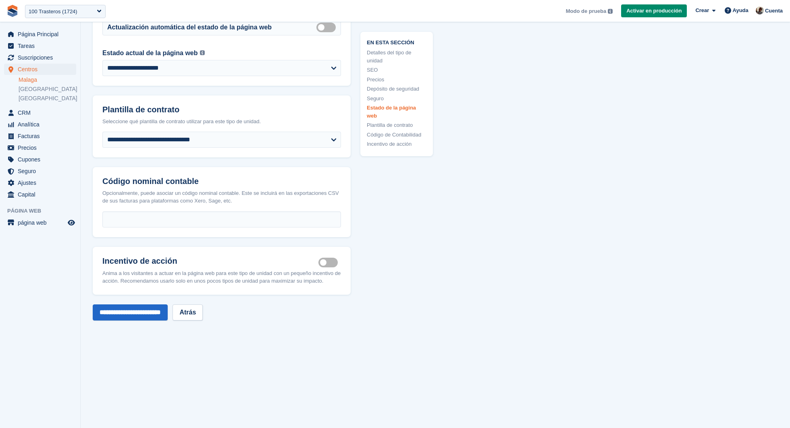
scroll to position [1779, 0]
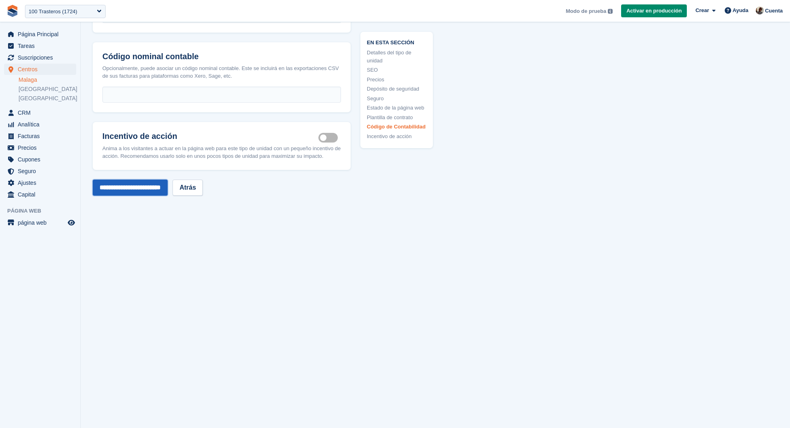
click at [145, 190] on input "**********" at bounding box center [130, 188] width 75 height 16
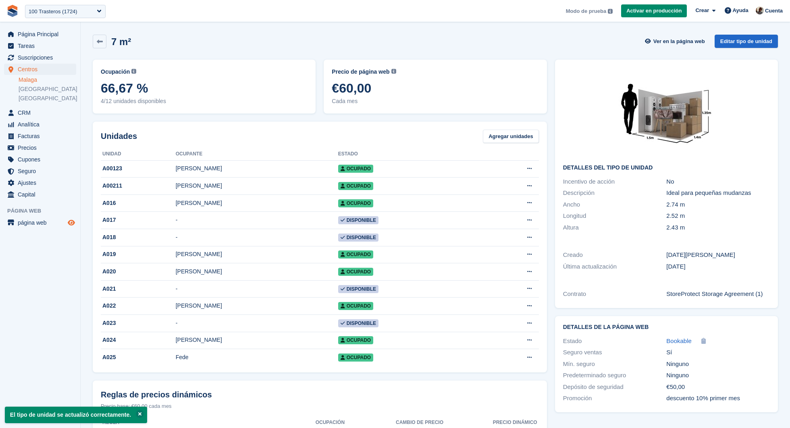
click at [70, 220] on icon "Vista previa de la tienda" at bounding box center [71, 223] width 7 height 6
